Goal: Transaction & Acquisition: Obtain resource

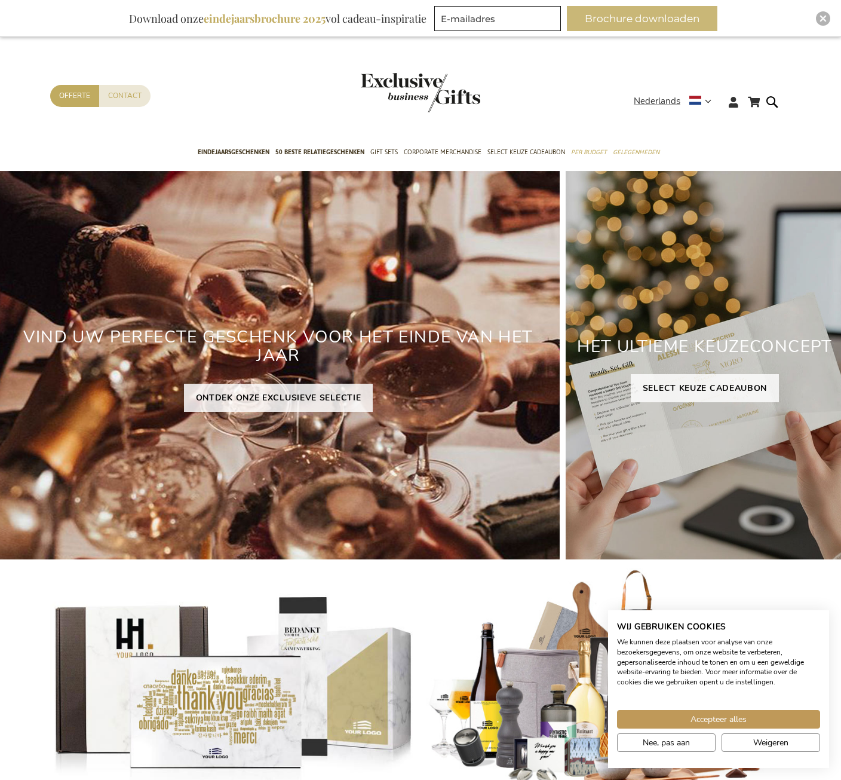
click at [649, 18] on button "Brochure downloaden" at bounding box center [642, 18] width 151 height 25
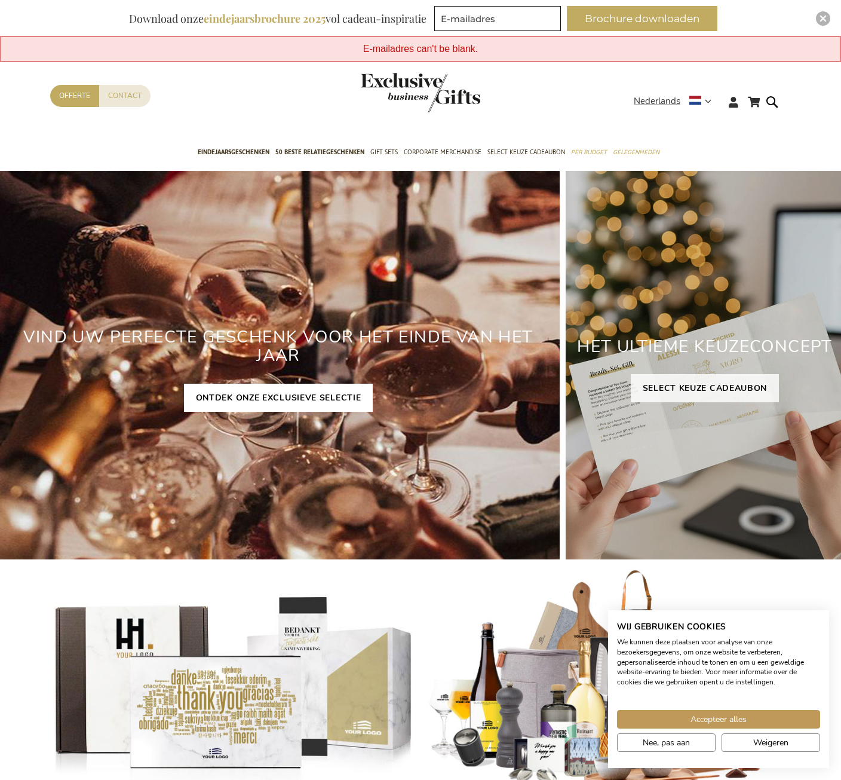
click at [305, 392] on link "ONTDEK ONZE EXCLUSIEVE SELECTIE" at bounding box center [278, 398] width 189 height 28
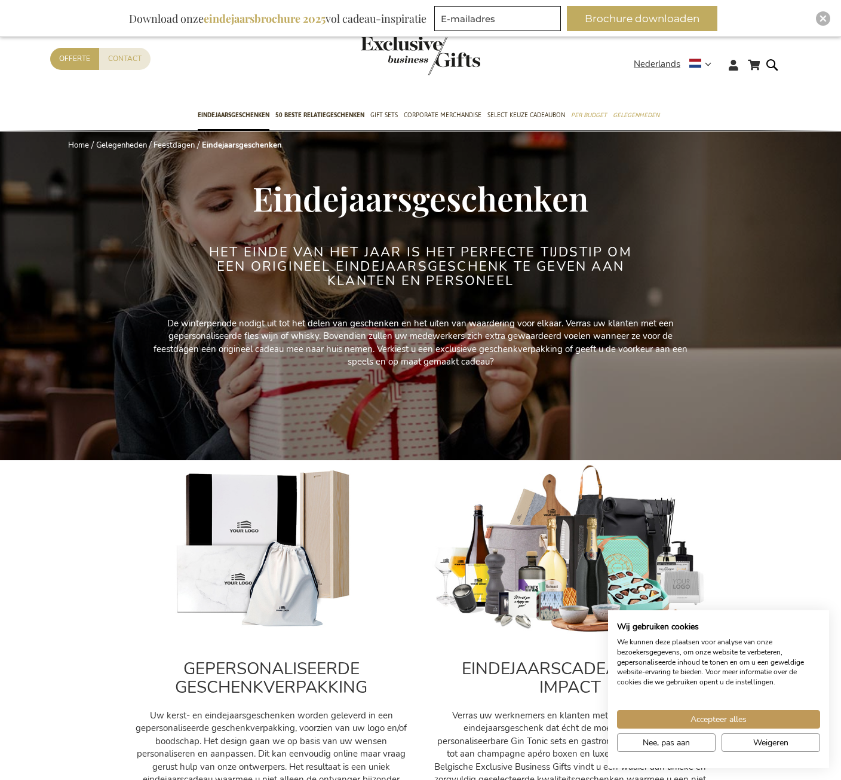
scroll to position [239, 0]
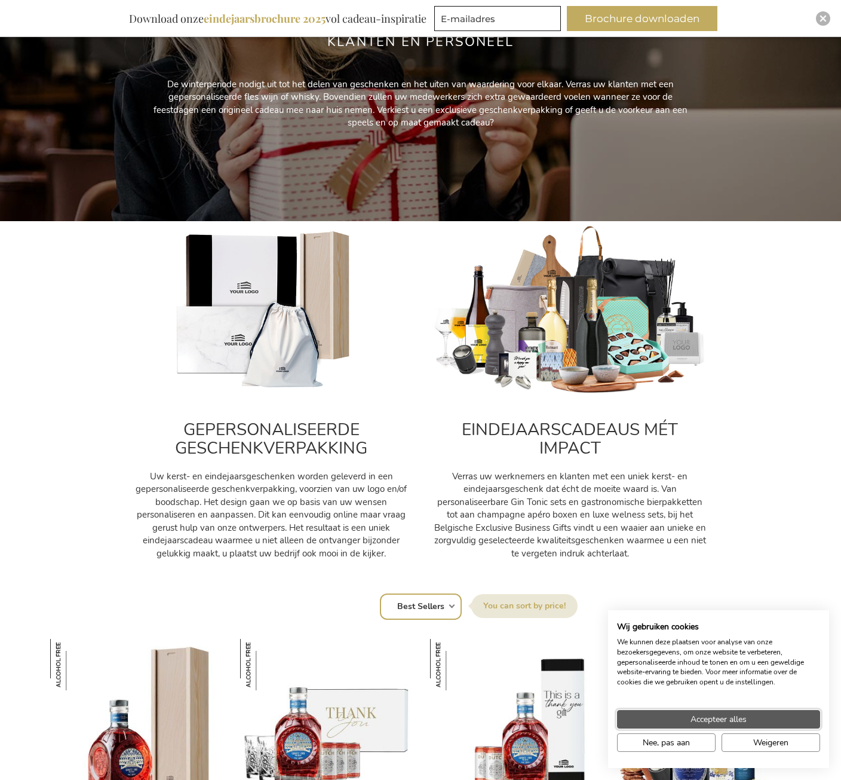
click at [708, 716] on span "Accepteer alles" at bounding box center [719, 719] width 56 height 13
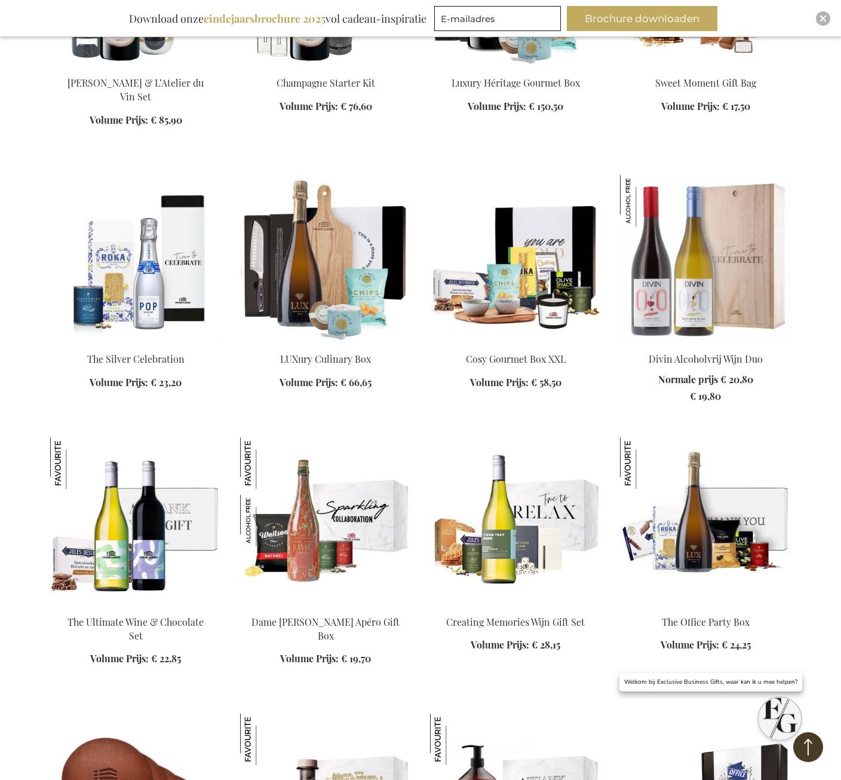
scroll to position [1016, 0]
